Goal: Task Accomplishment & Management: Manage account settings

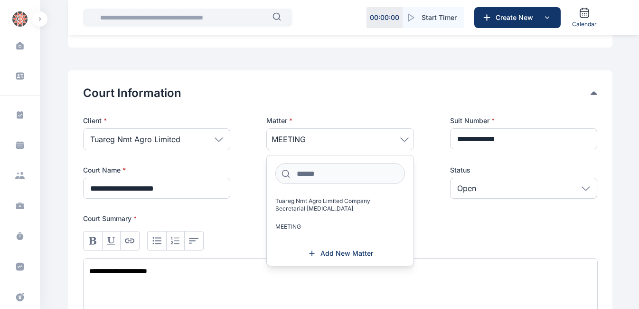
scroll to position [126, 0]
click at [445, 259] on div "**********" at bounding box center [340, 292] width 515 height 70
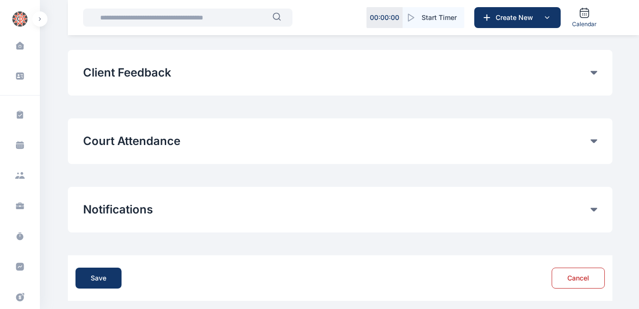
scroll to position [566, 0]
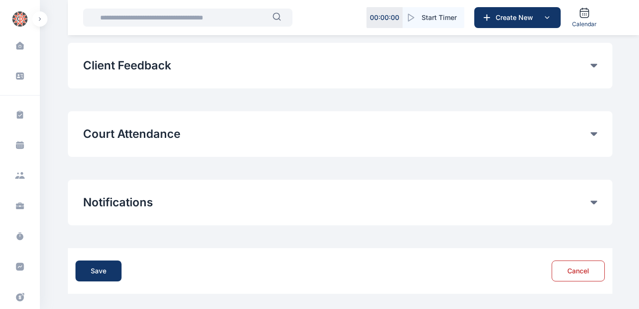
click at [250, 140] on button "Court Attendance" at bounding box center [337, 133] width 508 height 15
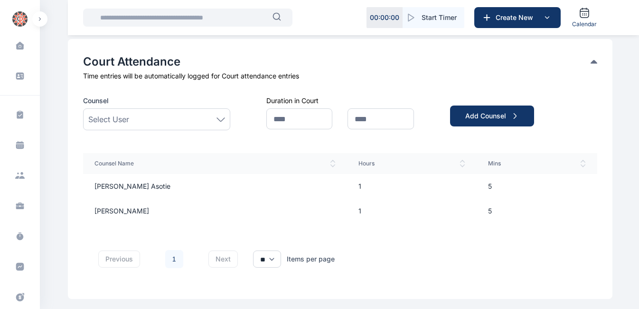
scroll to position [600, 0]
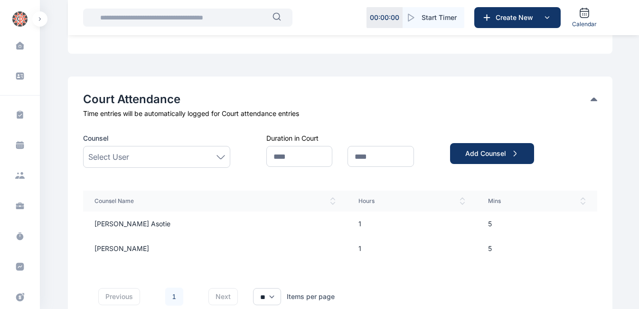
click at [582, 205] on th "Mins" at bounding box center [537, 200] width 121 height 21
click at [584, 199] on icon at bounding box center [583, 201] width 6 height 8
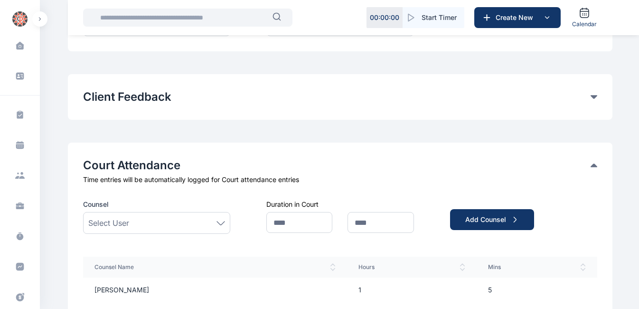
scroll to position [535, 0]
click at [347, 286] on td "1" at bounding box center [412, 289] width 130 height 25
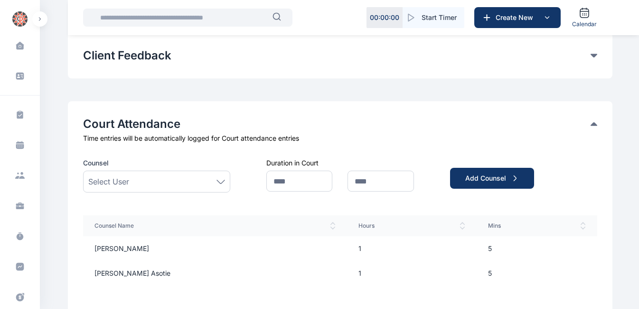
scroll to position [576, 0]
click at [347, 246] on td "1" at bounding box center [412, 248] width 130 height 25
click at [347, 244] on td "1" at bounding box center [412, 248] width 130 height 25
click at [347, 247] on td "1" at bounding box center [412, 248] width 130 height 25
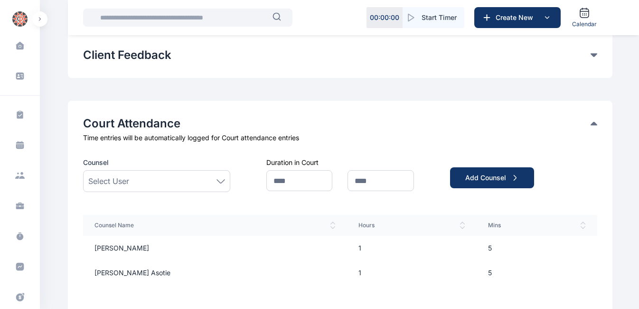
click at [347, 247] on td "1" at bounding box center [412, 248] width 130 height 25
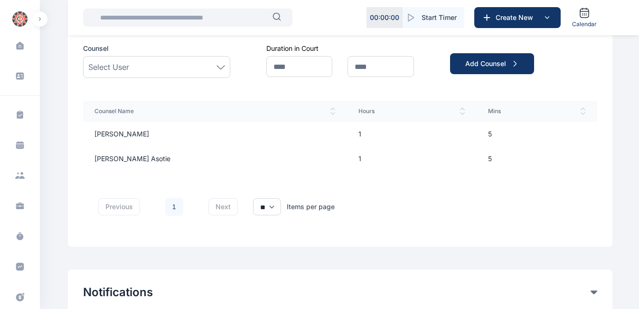
scroll to position [691, 0]
click at [275, 206] on select "** ** **" at bounding box center [267, 206] width 28 height 17
click at [167, 204] on link "1" at bounding box center [174, 206] width 18 height 18
click at [171, 206] on link "1" at bounding box center [174, 206] width 18 height 18
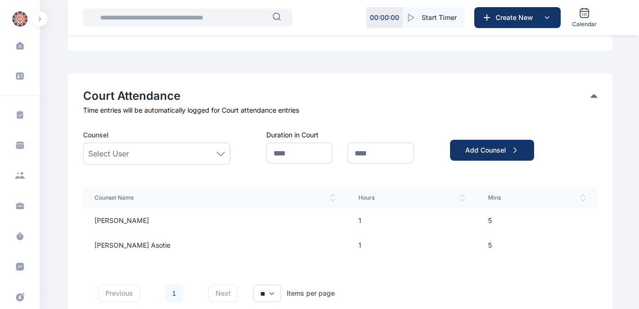
scroll to position [603, 0]
click at [492, 153] on div "Add Counsel" at bounding box center [492, 150] width 54 height 9
click at [181, 152] on div "Select User" at bounding box center [156, 153] width 137 height 11
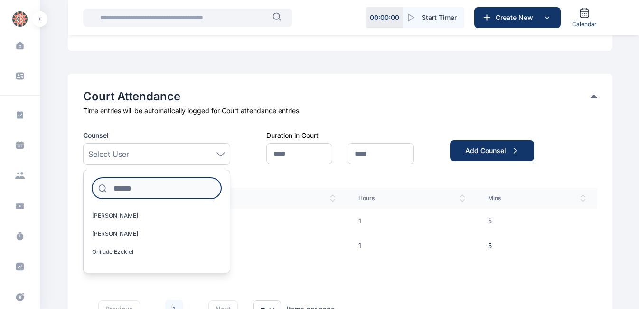
click at [145, 187] on input at bounding box center [156, 188] width 129 height 21
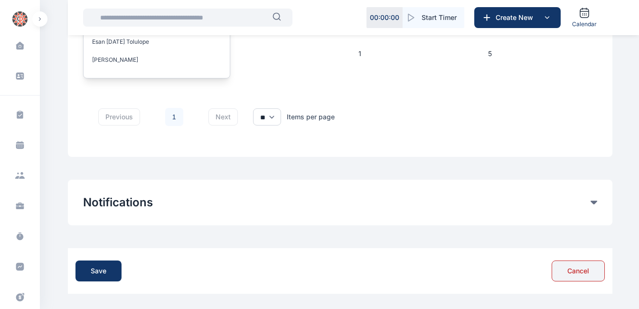
type input "**"
click at [576, 270] on button "Cancel" at bounding box center [578, 270] width 53 height 21
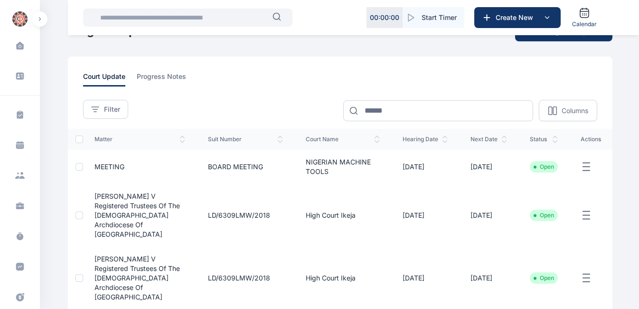
scroll to position [26, 0]
click at [585, 172] on icon "button" at bounding box center [586, 167] width 11 height 12
click at [548, 182] on span "Edit" at bounding box center [550, 176] width 12 height 9
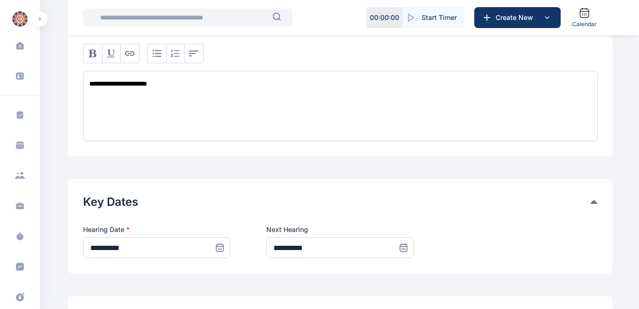
scroll to position [313, 0]
click at [155, 82] on div "**********" at bounding box center [340, 105] width 515 height 70
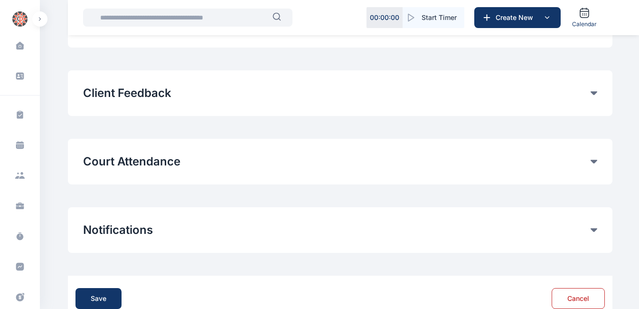
scroll to position [541, 0]
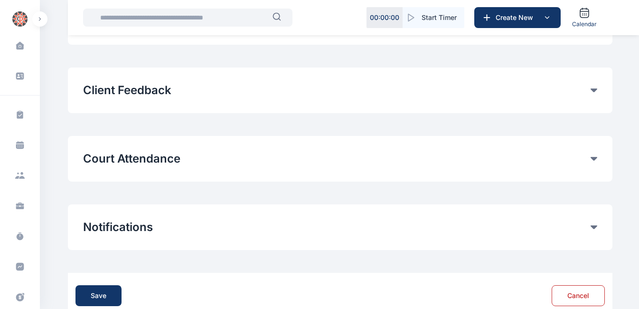
click at [192, 155] on button "Court Attendance" at bounding box center [337, 158] width 508 height 15
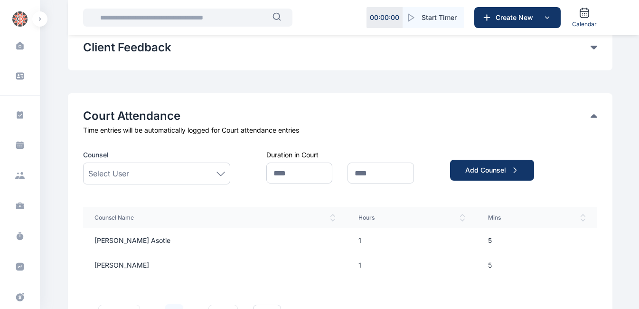
scroll to position [584, 0]
click at [120, 176] on span "Select User" at bounding box center [108, 172] width 41 height 11
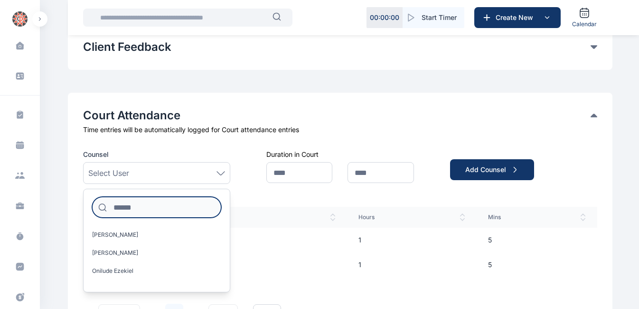
click at [123, 210] on input at bounding box center [156, 207] width 129 height 21
type input "**"
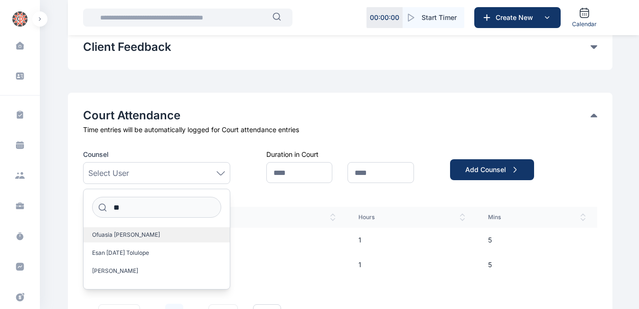
click at [109, 237] on span "Ofuasia [PERSON_NAME]" at bounding box center [126, 235] width 68 height 8
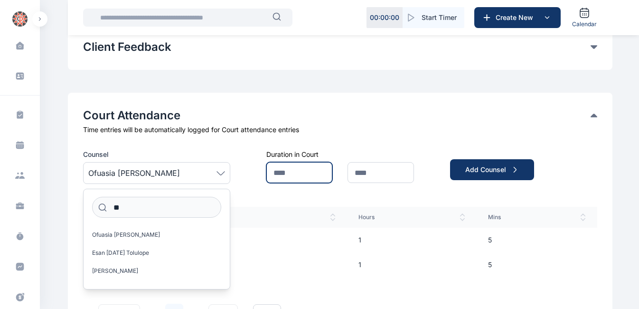
click at [294, 169] on input "text" at bounding box center [299, 172] width 66 height 21
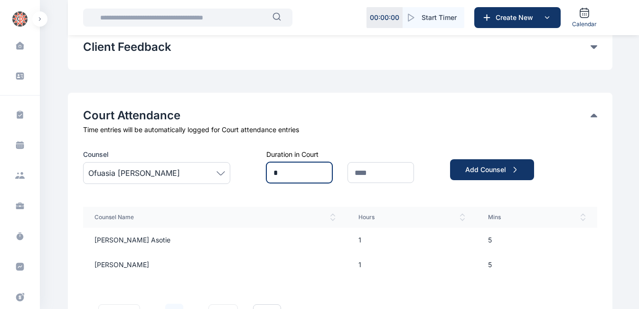
type input "*"
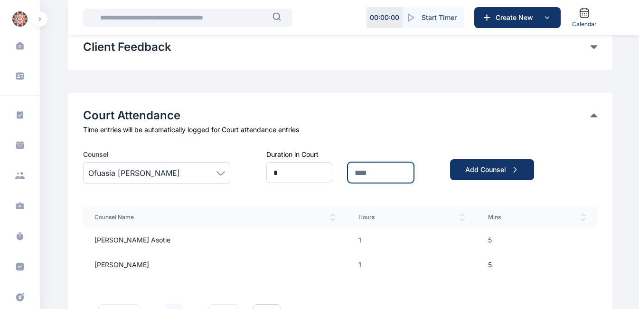
click at [369, 169] on input "text" at bounding box center [381, 172] width 66 height 21
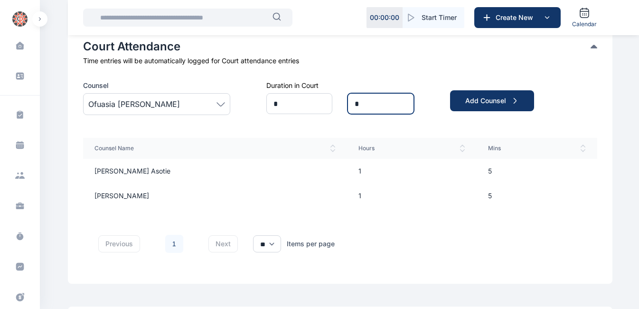
scroll to position [654, 0]
type input "*"
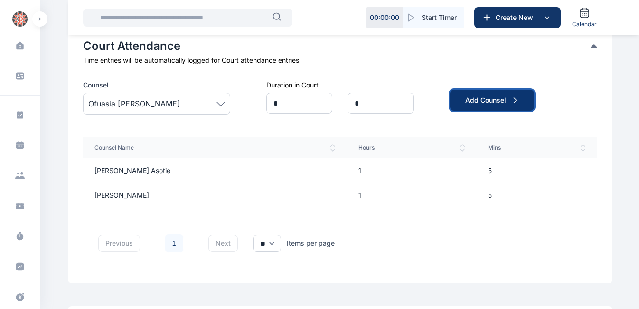
click at [487, 96] on div "Add Counsel" at bounding box center [492, 99] width 54 height 9
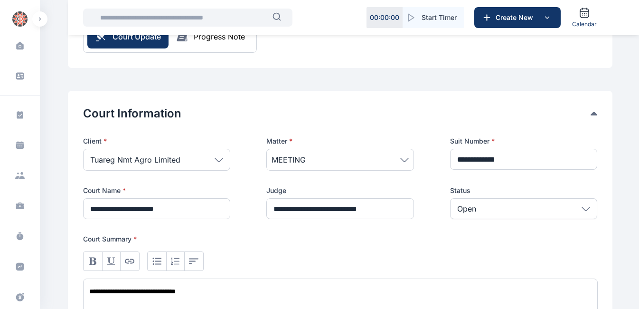
scroll to position [104, 0]
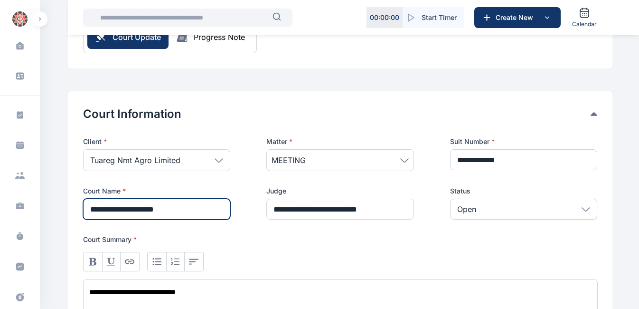
click at [196, 205] on input "**********" at bounding box center [156, 209] width 147 height 21
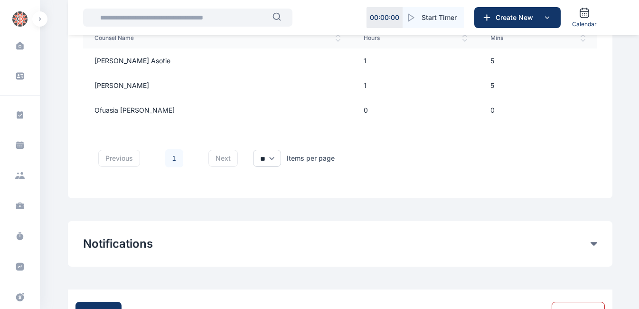
scroll to position [805, 0]
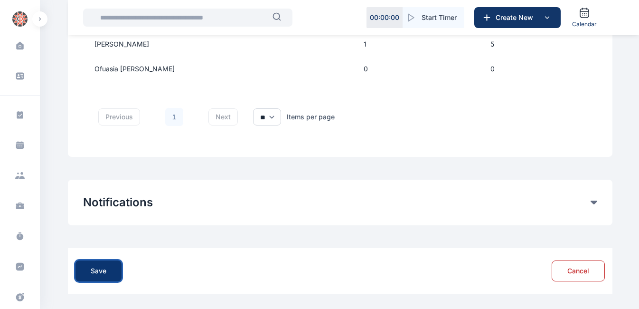
click at [102, 270] on div "Save" at bounding box center [99, 270] width 16 height 9
type input "**********"
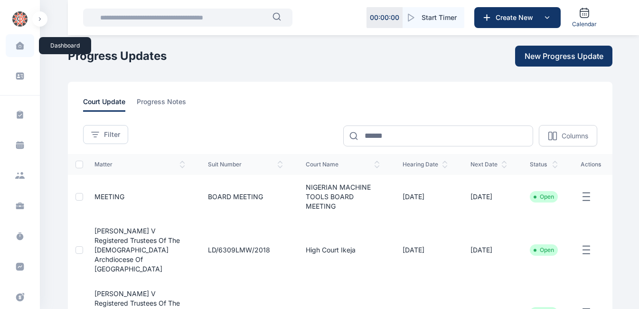
click at [18, 44] on icon at bounding box center [20, 46] width 8 height 8
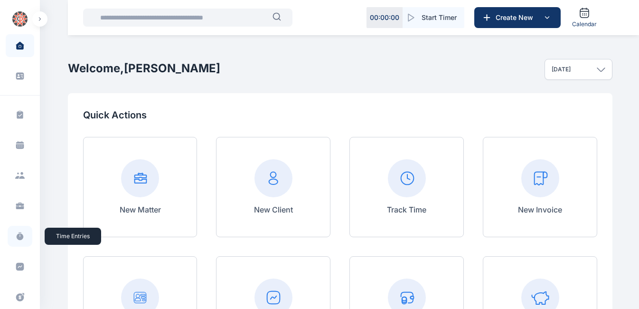
click at [17, 237] on icon at bounding box center [20, 236] width 7 height 7
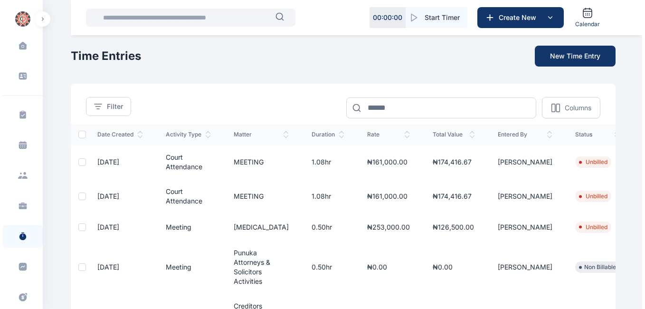
scroll to position [0, 24]
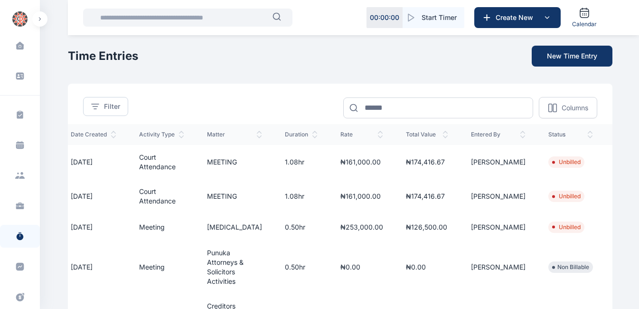
click at [616, 163] on icon "button" at bounding box center [621, 162] width 11 height 12
click at [598, 176] on span "Edit" at bounding box center [604, 172] width 12 height 9
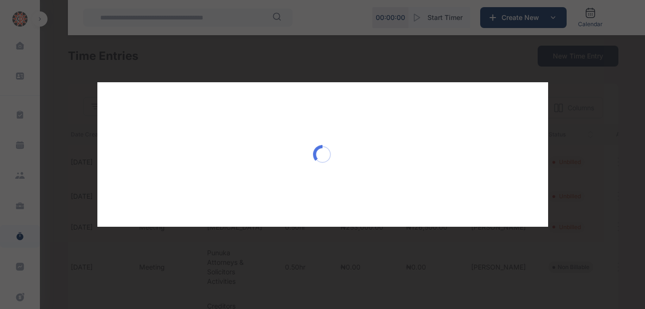
scroll to position [0, 20]
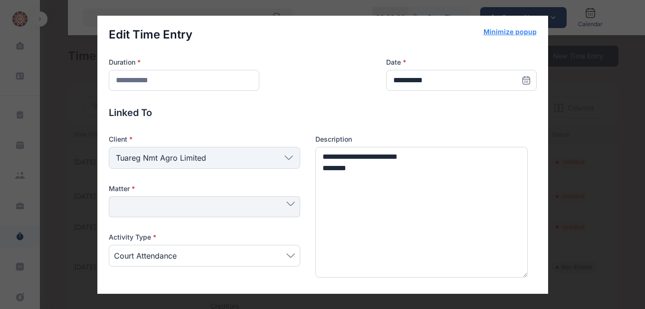
type input "*******"
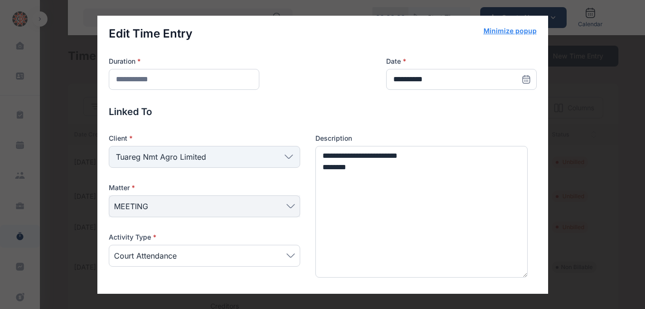
scroll to position [0, 0]
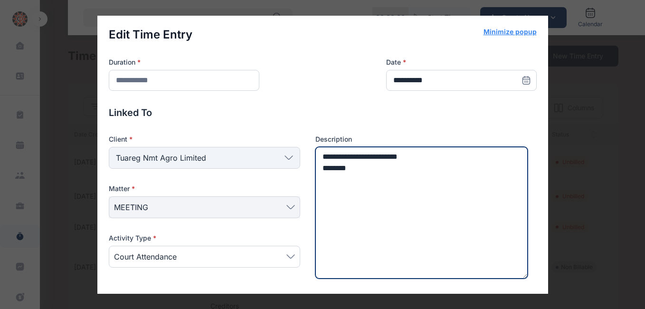
click at [459, 181] on textarea "**********" at bounding box center [421, 213] width 213 height 132
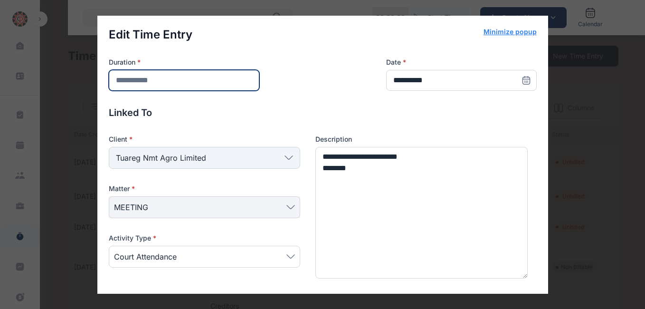
click at [162, 82] on input "**********" at bounding box center [184, 80] width 151 height 21
type input "*"
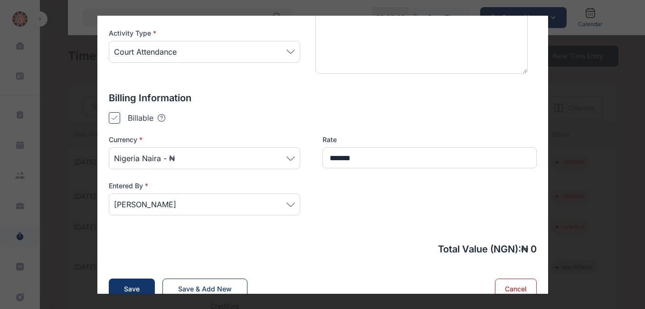
scroll to position [205, 0]
type input "*"
click at [111, 115] on icon at bounding box center [114, 117] width 7 height 5
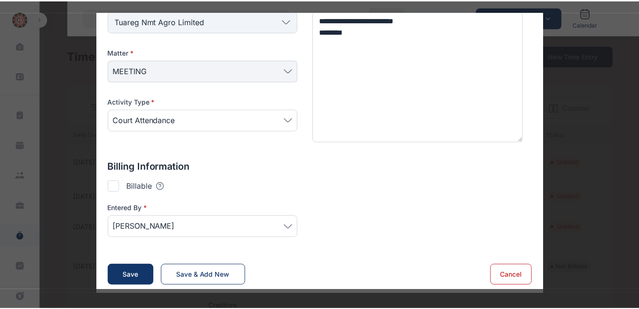
scroll to position [138, 0]
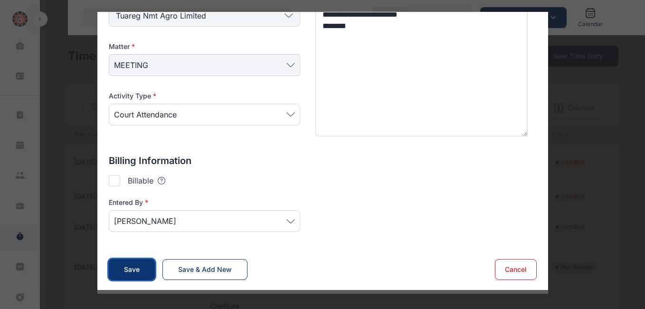
click at [128, 270] on div "Save" at bounding box center [132, 269] width 16 height 9
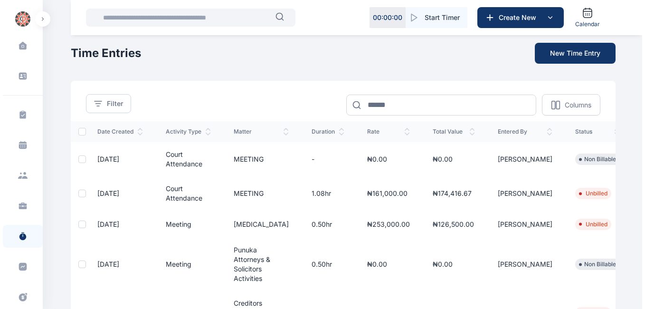
scroll to position [2, 0]
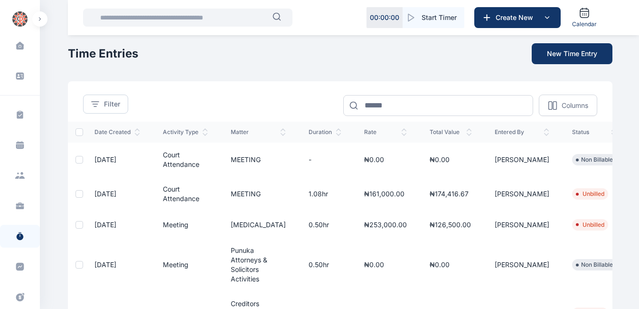
click at [639, 157] on icon "button" at bounding box center [645, 160] width 11 height 12
click at [599, 171] on div "Edit" at bounding box center [622, 170] width 46 height 21
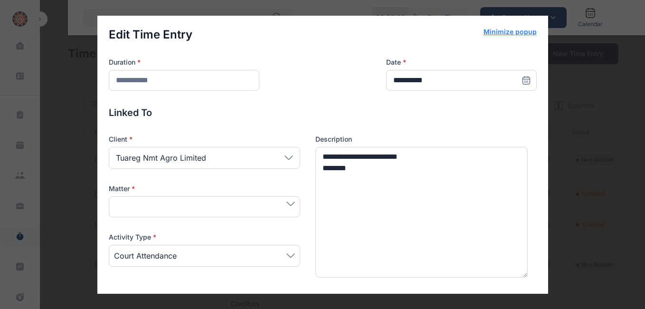
type input "*"
type input "**********"
type textarea "**********"
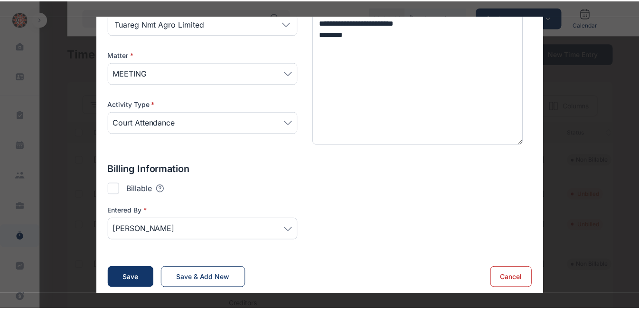
scroll to position [138, 0]
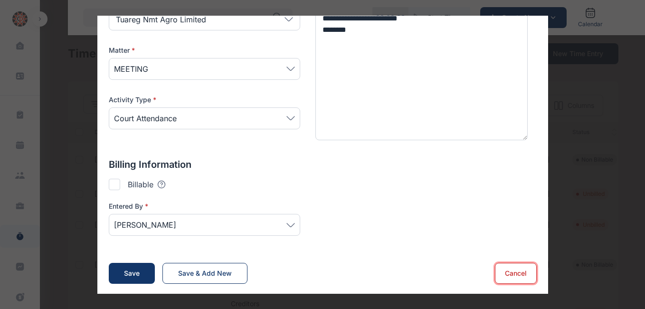
click at [517, 272] on button "Cancel" at bounding box center [516, 273] width 42 height 21
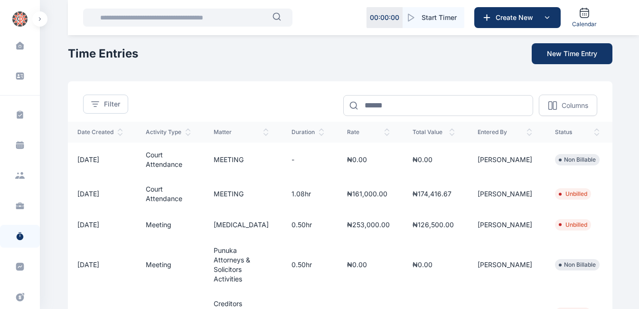
scroll to position [0, 18]
click at [622, 158] on icon "button" at bounding box center [627, 160] width 11 height 12
click at [622, 191] on icon "button" at bounding box center [627, 194] width 11 height 12
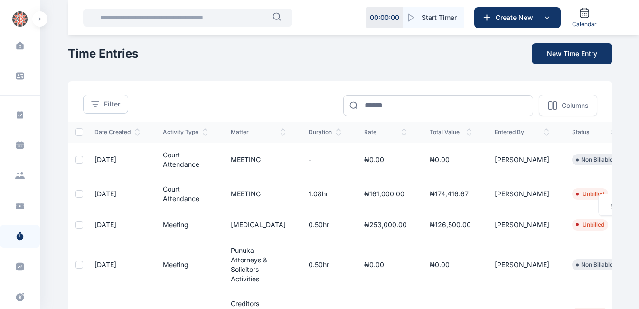
click at [77, 159] on div at bounding box center [80, 160] width 8 height 8
click at [77, 195] on div at bounding box center [80, 194] width 8 height 8
click at [90, 104] on button "Delete" at bounding box center [93, 105] width 20 height 9
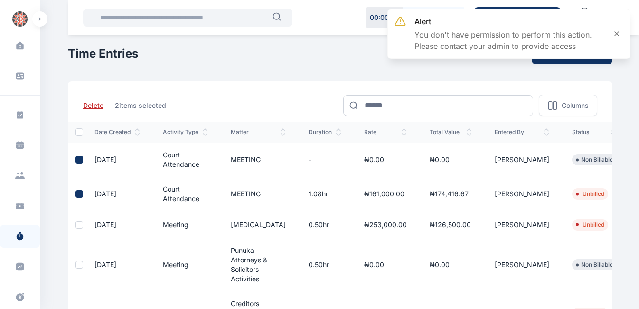
click at [79, 196] on icon at bounding box center [79, 194] width 6 height 6
click at [94, 104] on button "Delete" at bounding box center [93, 105] width 20 height 9
click at [616, 33] on icon at bounding box center [617, 34] width 4 height 4
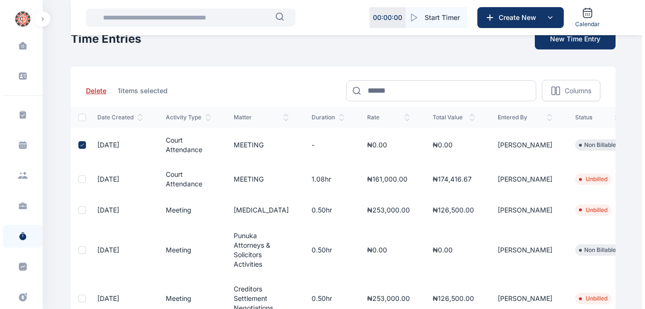
scroll to position [18, 0]
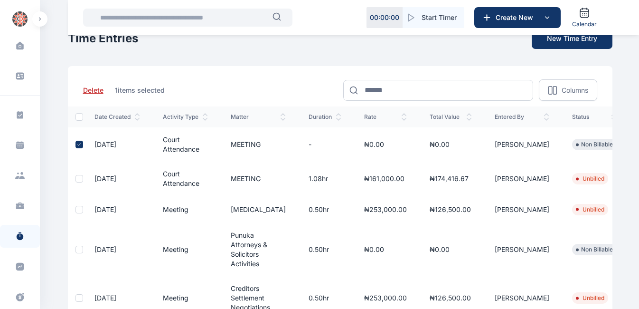
click at [639, 146] on icon "button" at bounding box center [645, 145] width 11 height 12
click at [622, 154] on span "Edit" at bounding box center [628, 155] width 12 height 9
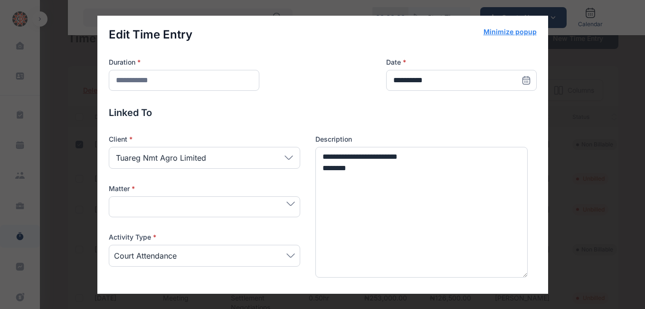
type input "*"
type input "**********"
type textarea "**********"
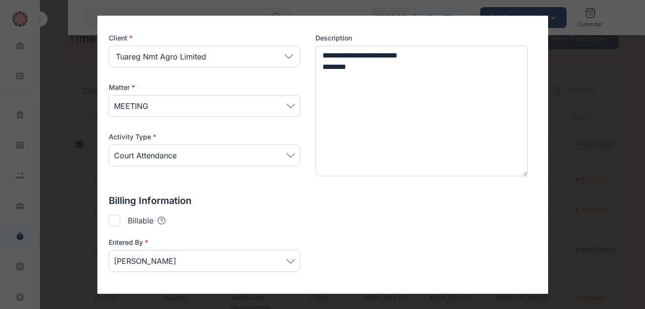
scroll to position [138, 0]
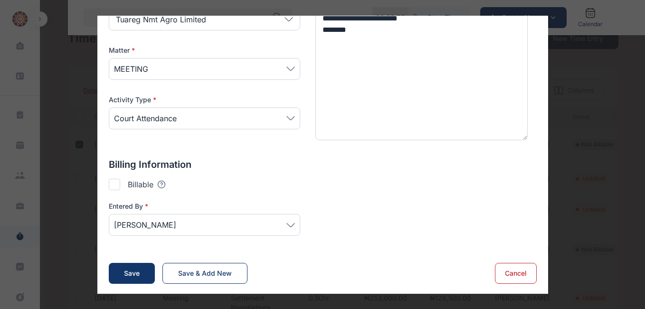
click at [109, 182] on div at bounding box center [114, 184] width 11 height 11
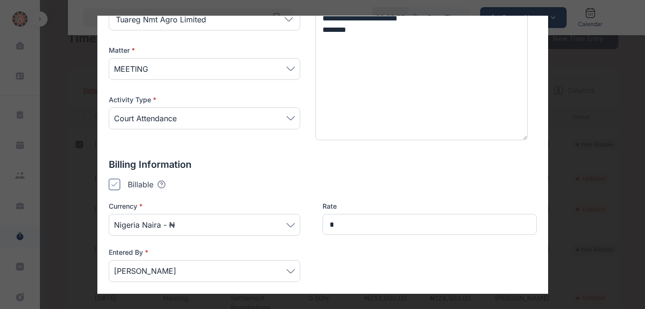
type input "*******"
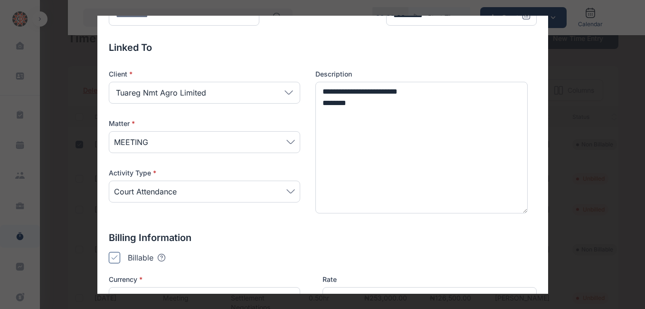
scroll to position [0, 0]
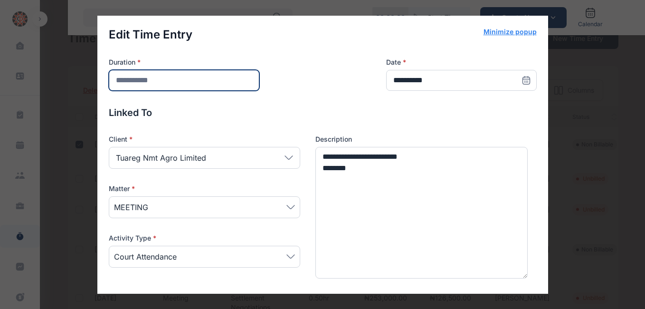
click at [193, 80] on input "*" at bounding box center [184, 80] width 151 height 21
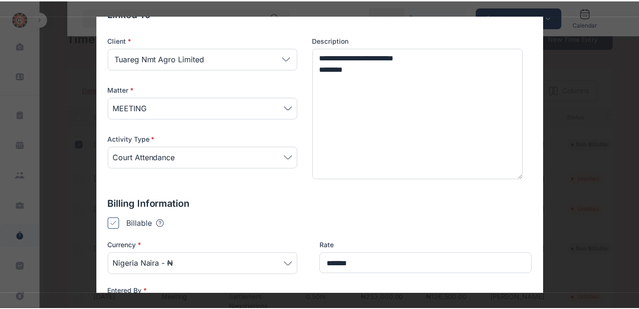
scroll to position [220, 0]
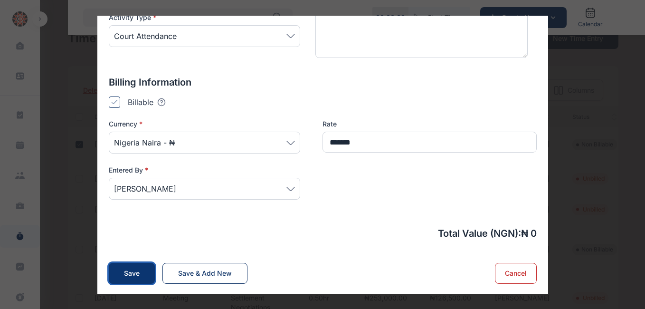
click at [130, 268] on div "Save" at bounding box center [132, 272] width 16 height 9
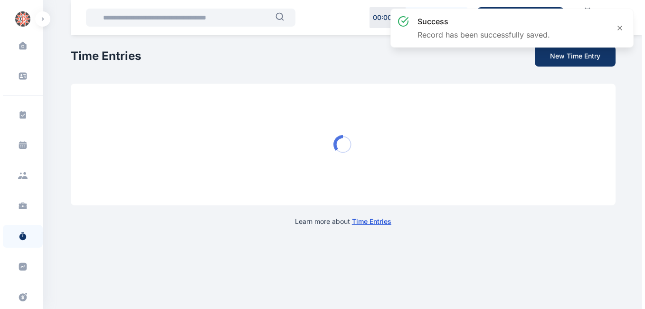
scroll to position [0, 0]
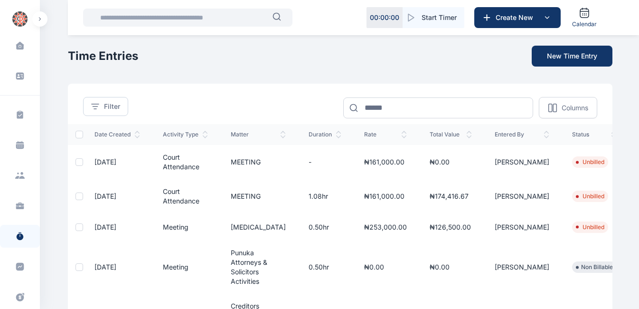
click at [639, 196] on line "button" at bounding box center [645, 196] width 7 height 0
click at [622, 207] on span "Edit" at bounding box center [628, 206] width 12 height 9
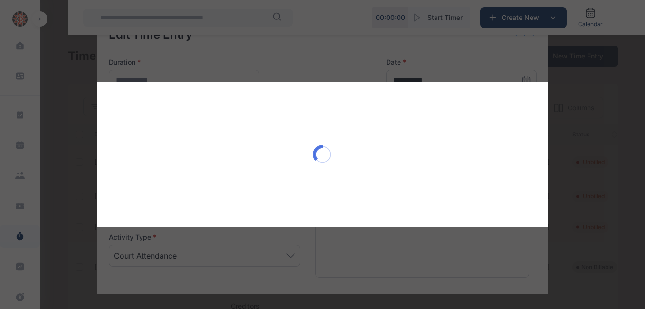
type input "*******"
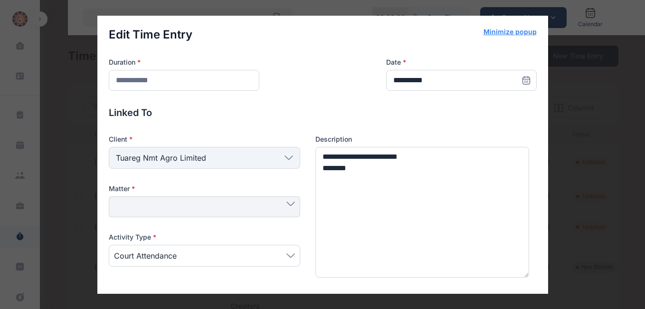
type input "*******"
click at [158, 78] on input "**********" at bounding box center [184, 80] width 151 height 21
type input "*"
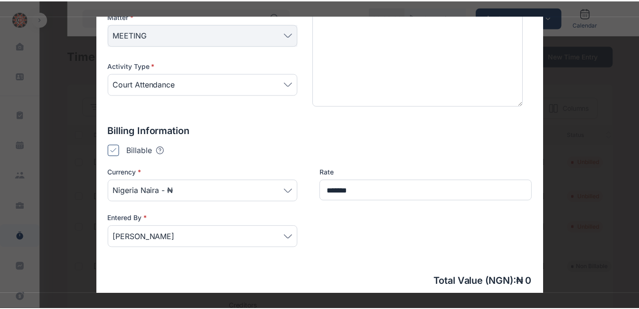
scroll to position [220, 0]
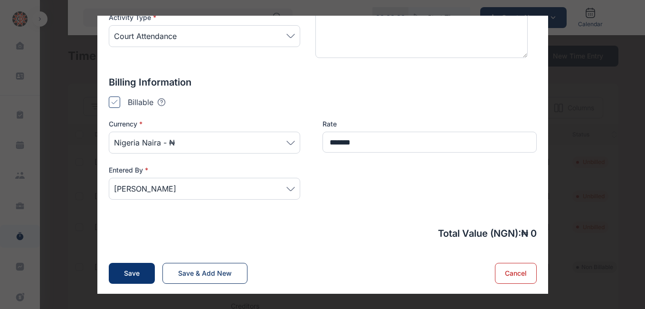
type input "*"
click at [126, 274] on div "Save" at bounding box center [132, 272] width 16 height 9
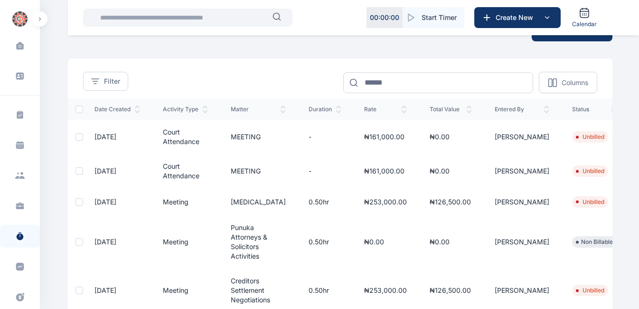
scroll to position [0, 0]
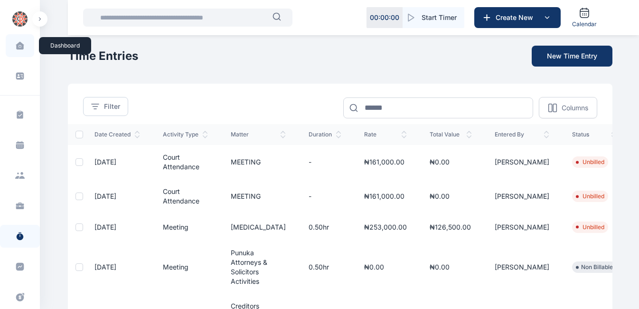
click at [19, 51] on span at bounding box center [20, 46] width 24 height 20
